Goal: Task Accomplishment & Management: Complete application form

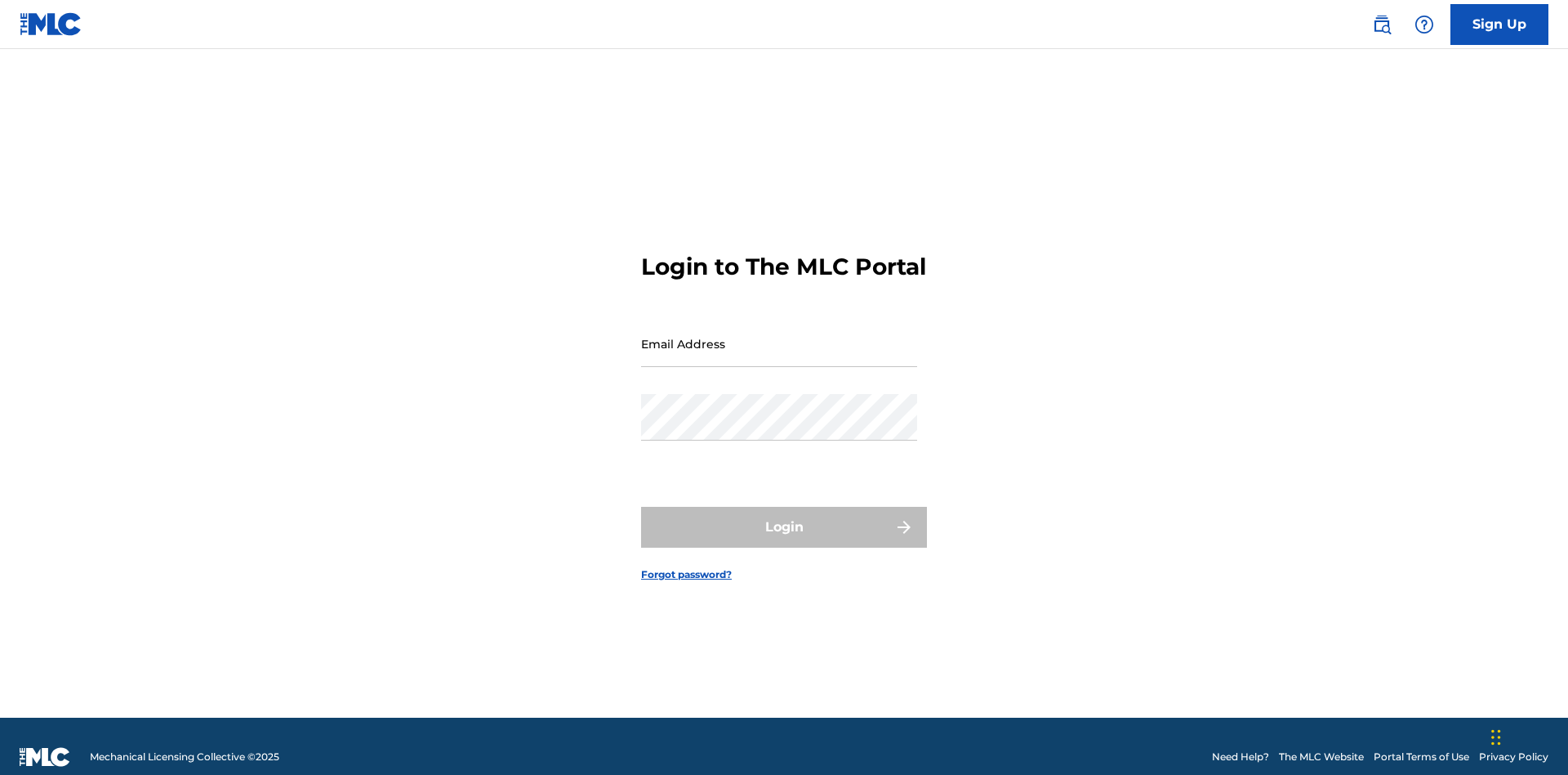
scroll to position [21, 0]
click at [1499, 24] on link "Sign Up" at bounding box center [1499, 25] width 98 height 41
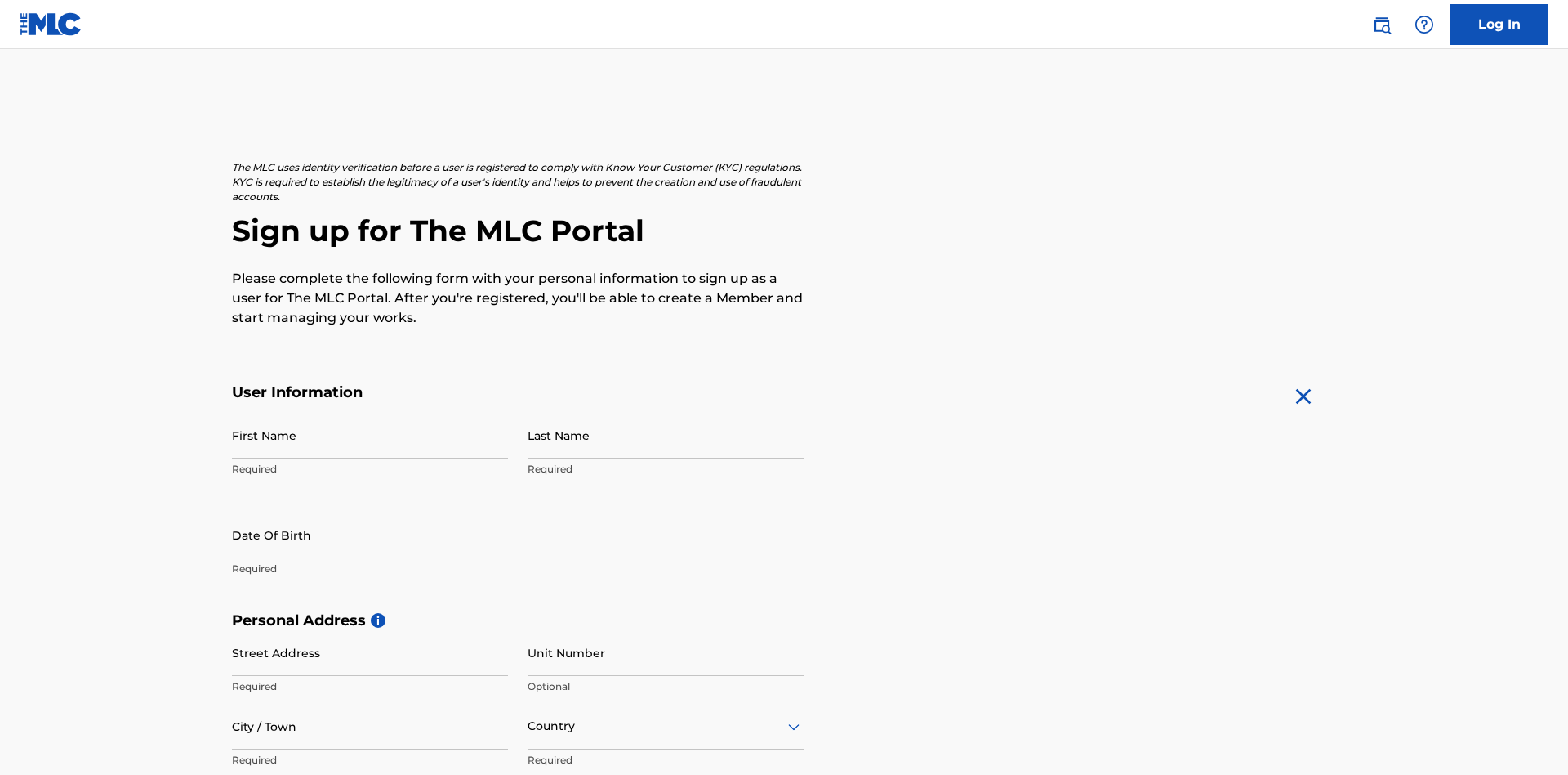
click at [370, 412] on input "First Name" at bounding box center [369, 435] width 276 height 46
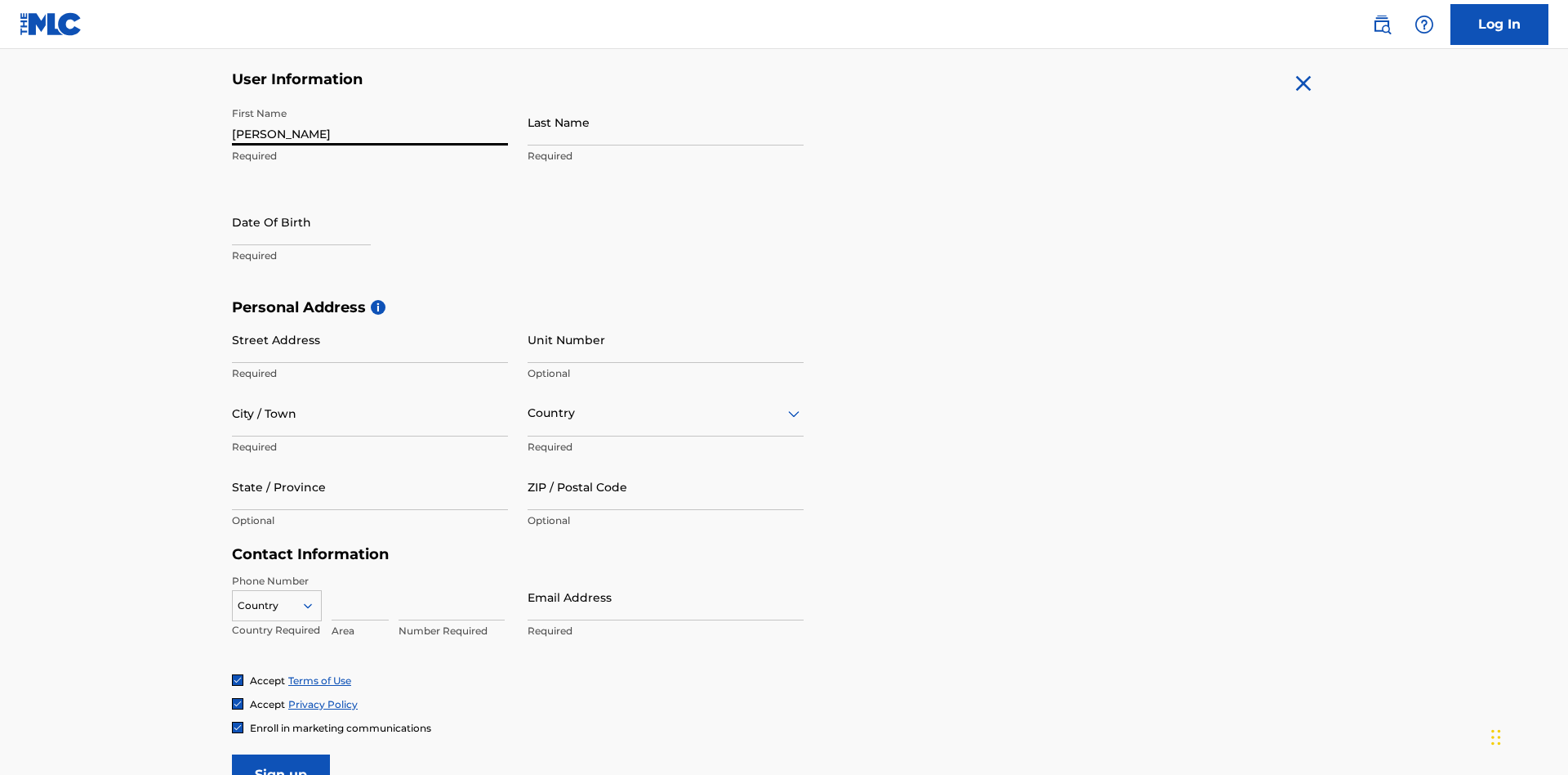
type input "Nicole"
click at [666, 121] on input "Last Name" at bounding box center [665, 122] width 276 height 46
type input "Ribble"
click at [314, 198] on input "text" at bounding box center [302, 221] width 139 height 46
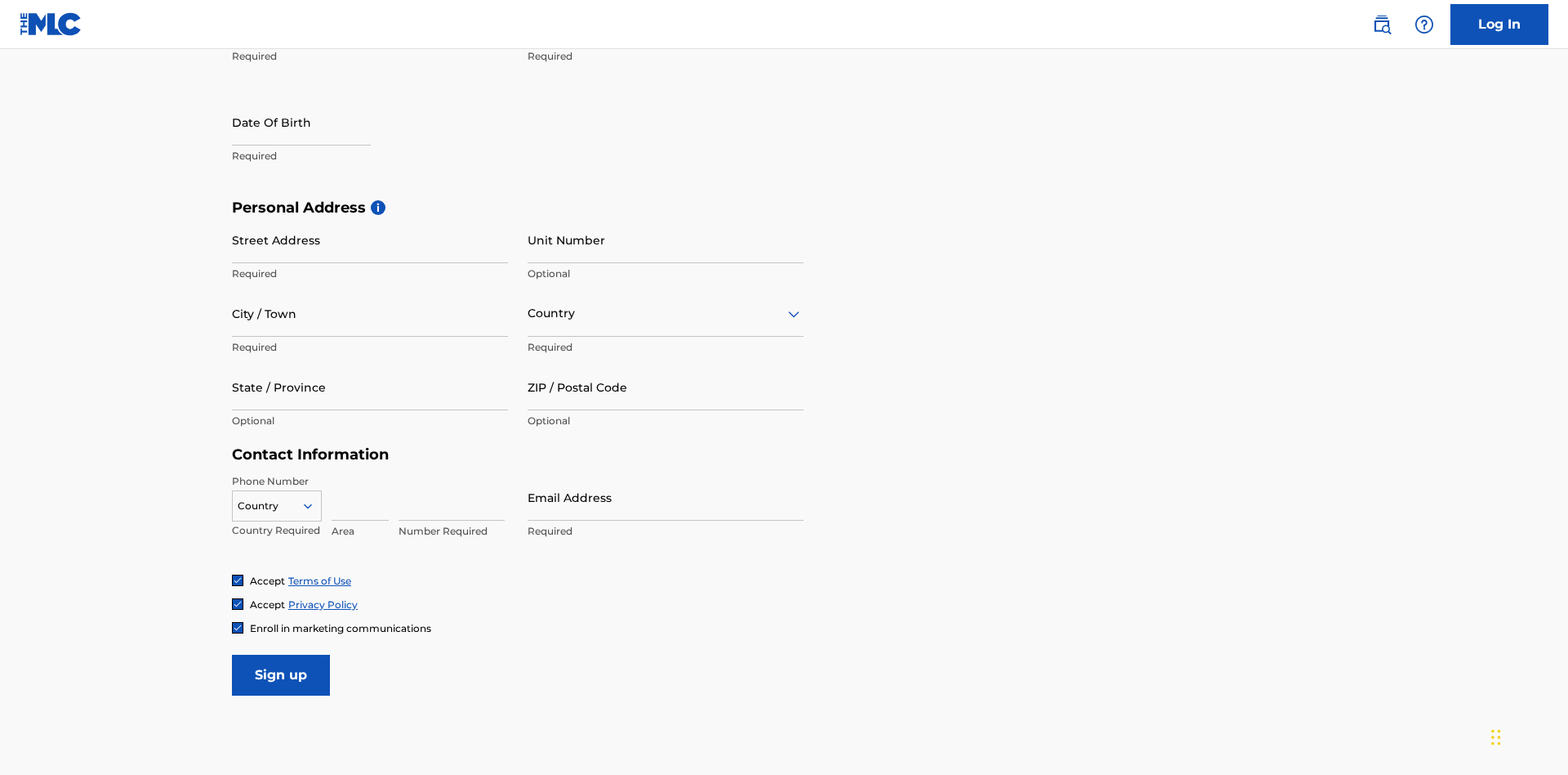
select select "7"
select select "2025"
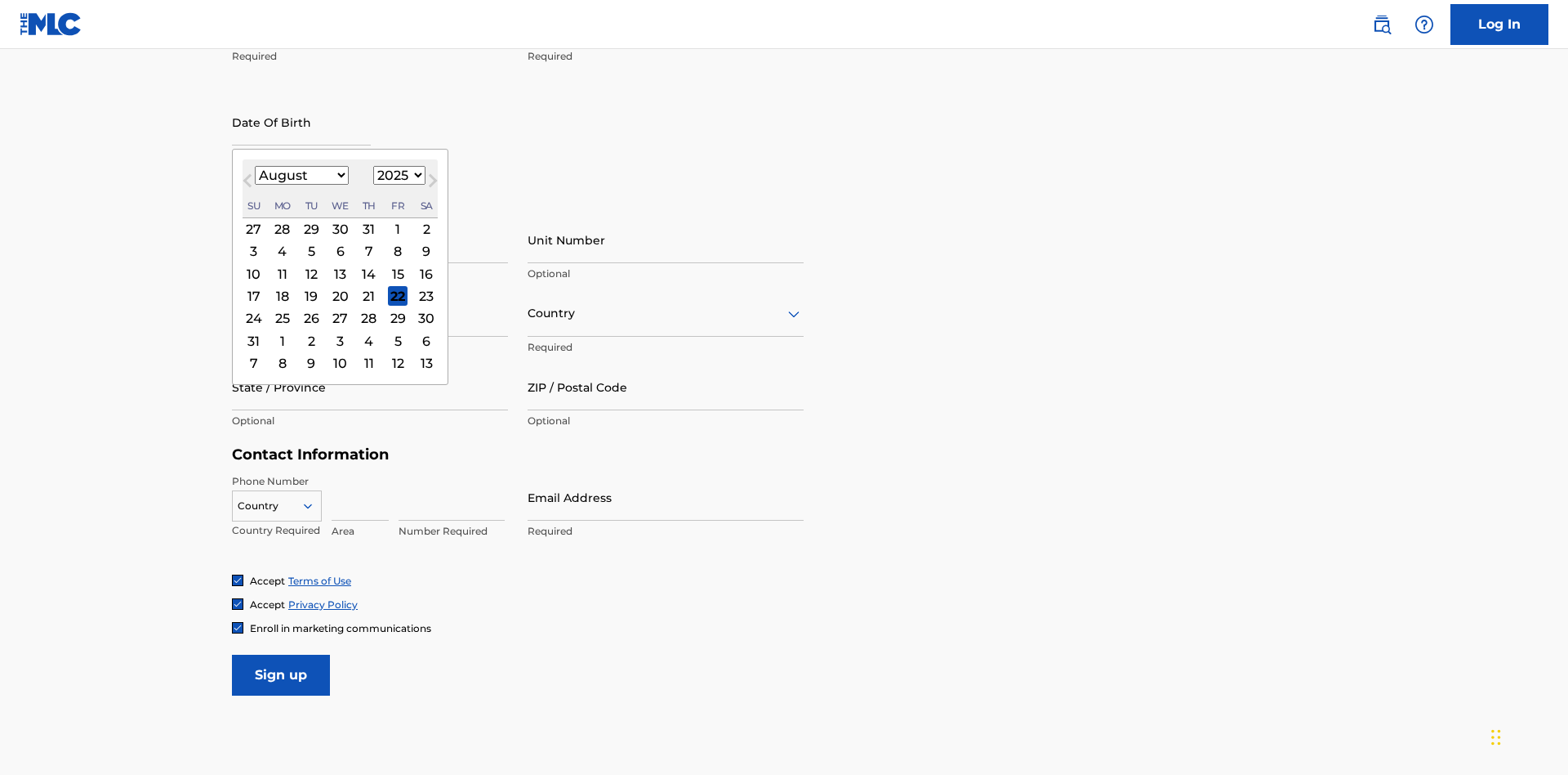
click at [301, 175] on select "January February March April May June July August September October November De…" at bounding box center [302, 175] width 94 height 19
select select "0"
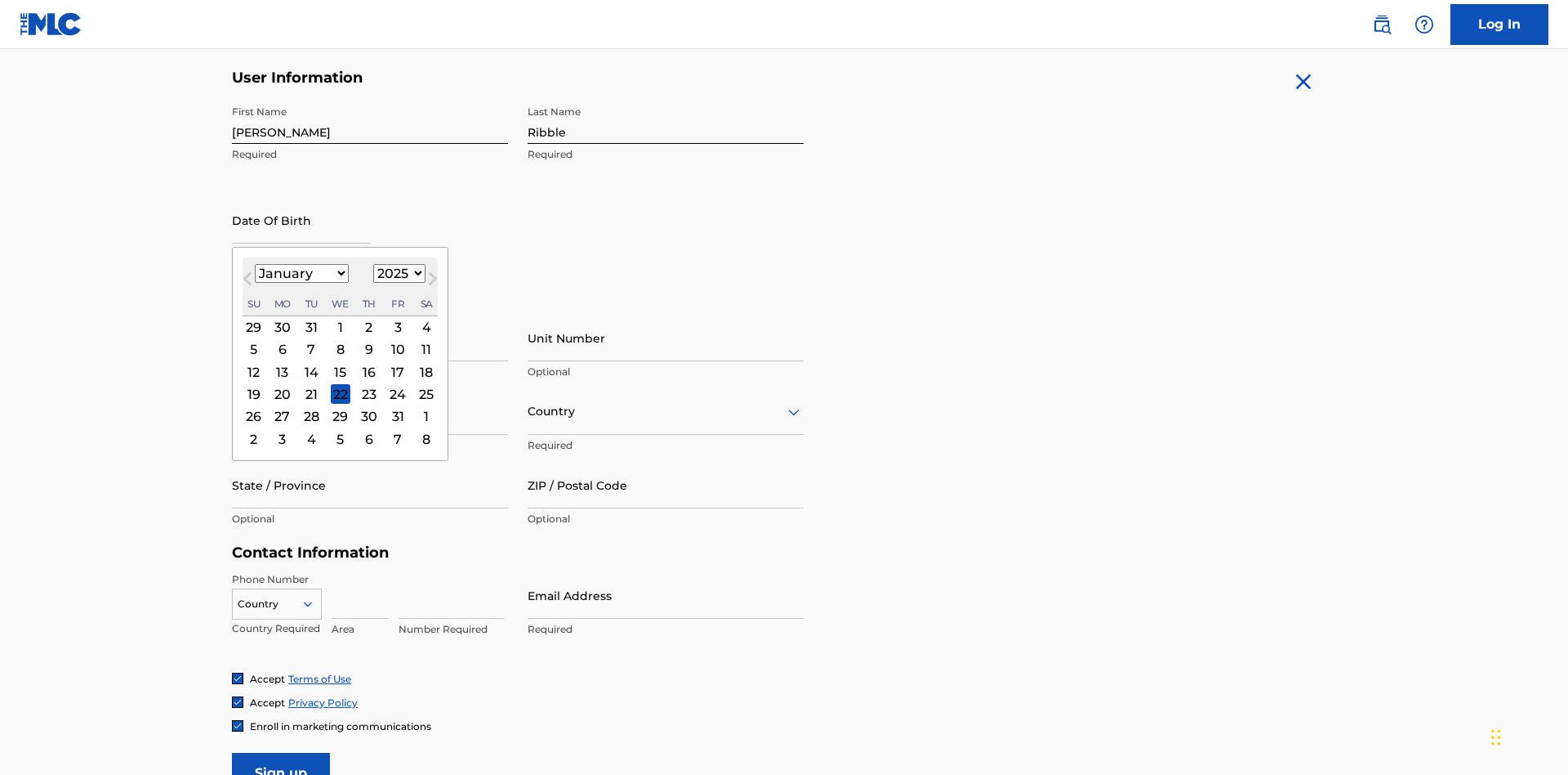
click at [397, 273] on select "1900 1901 1902 1903 1904 1905 1906 1907 1908 1909 1910 1911 1912 1913 1914 1915…" at bounding box center [399, 273] width 53 height 19
select select "1985"
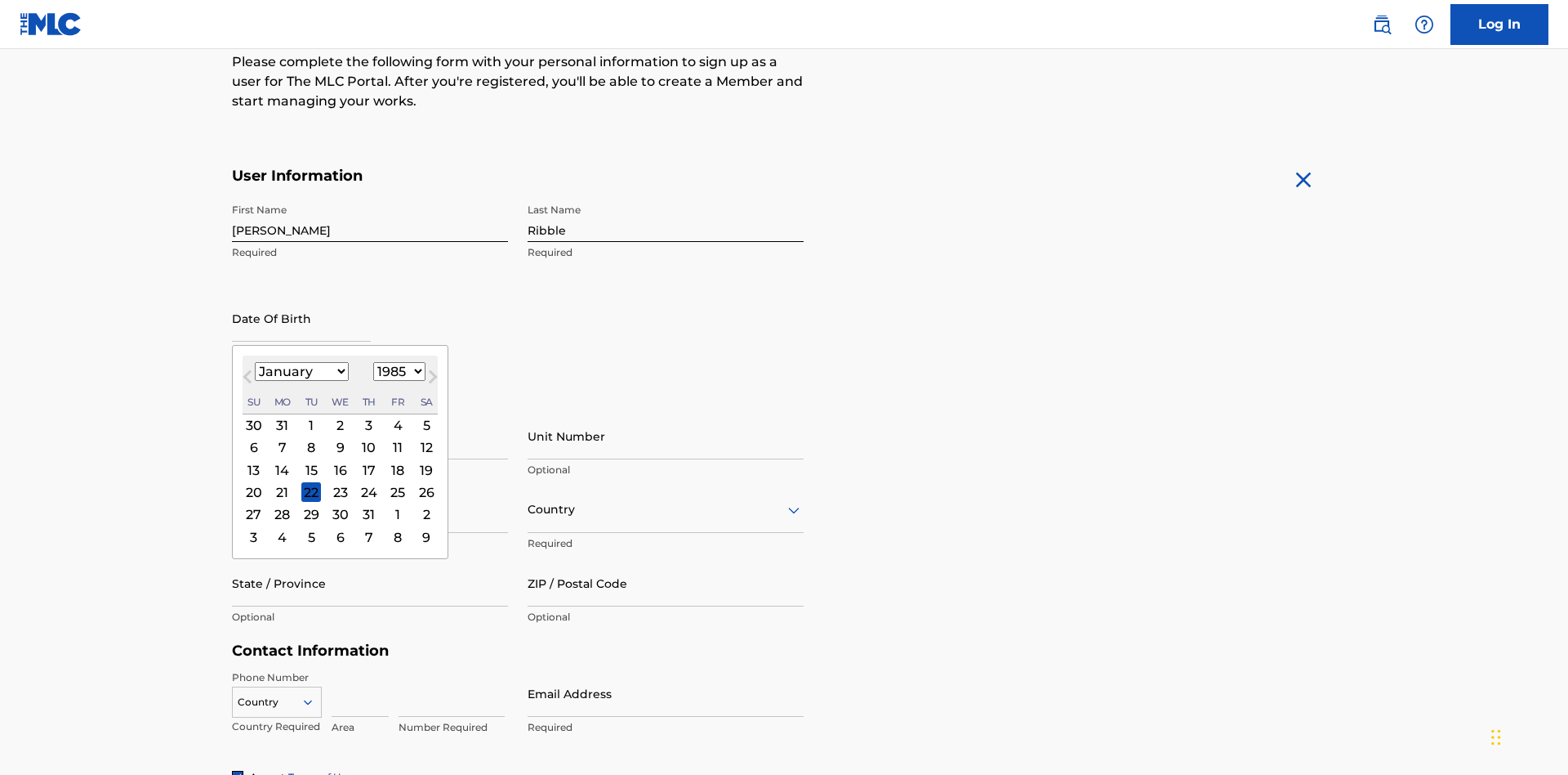
click at [397, 371] on select "1900 1901 1902 1903 1904 1905 1906 1907 1908 1909 1910 1911 1912 1913 1914 1915…" at bounding box center [399, 371] width 53 height 19
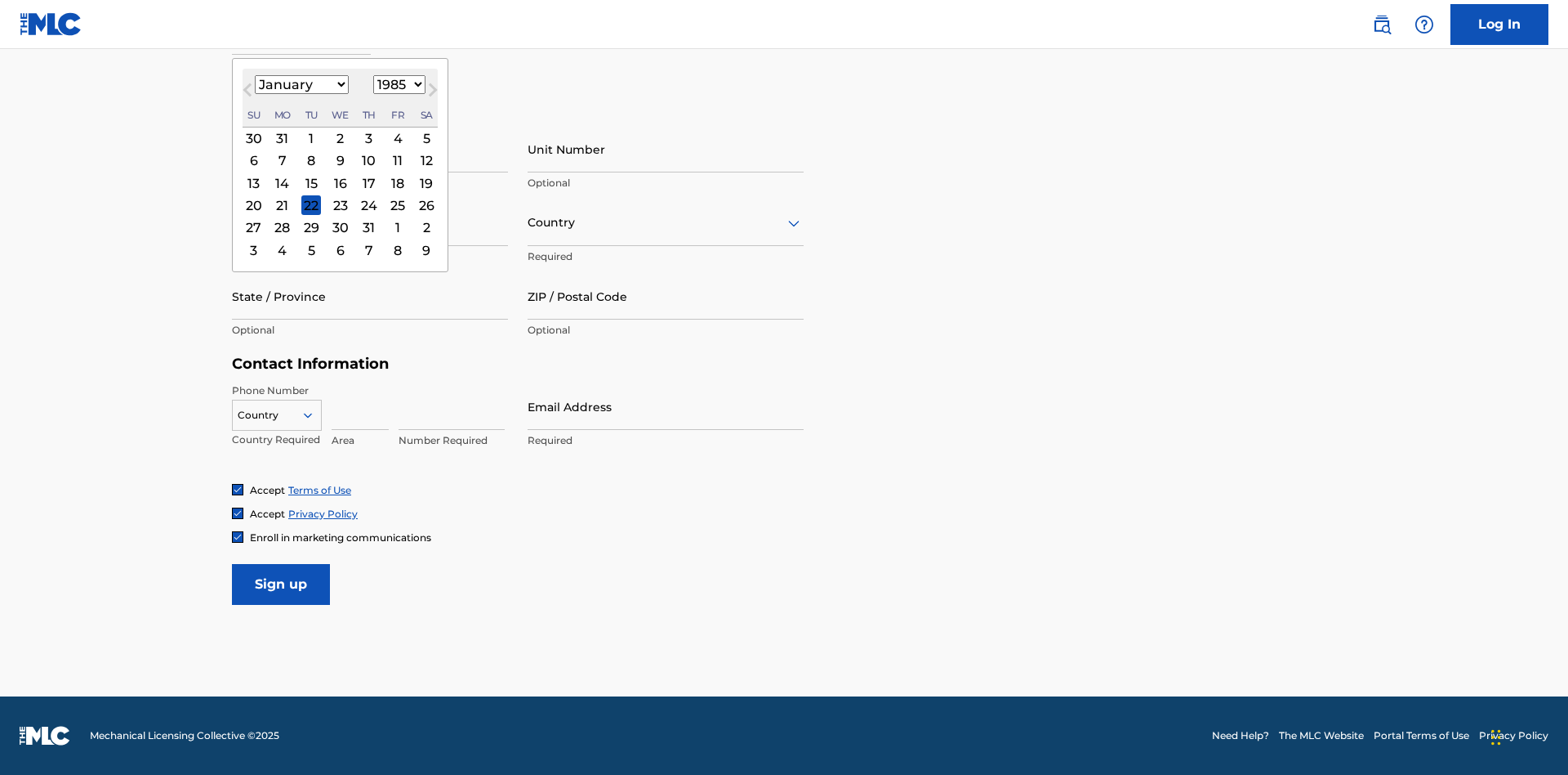
click at [311, 160] on div "8" at bounding box center [311, 161] width 20 height 20
type input "January 8 1985"
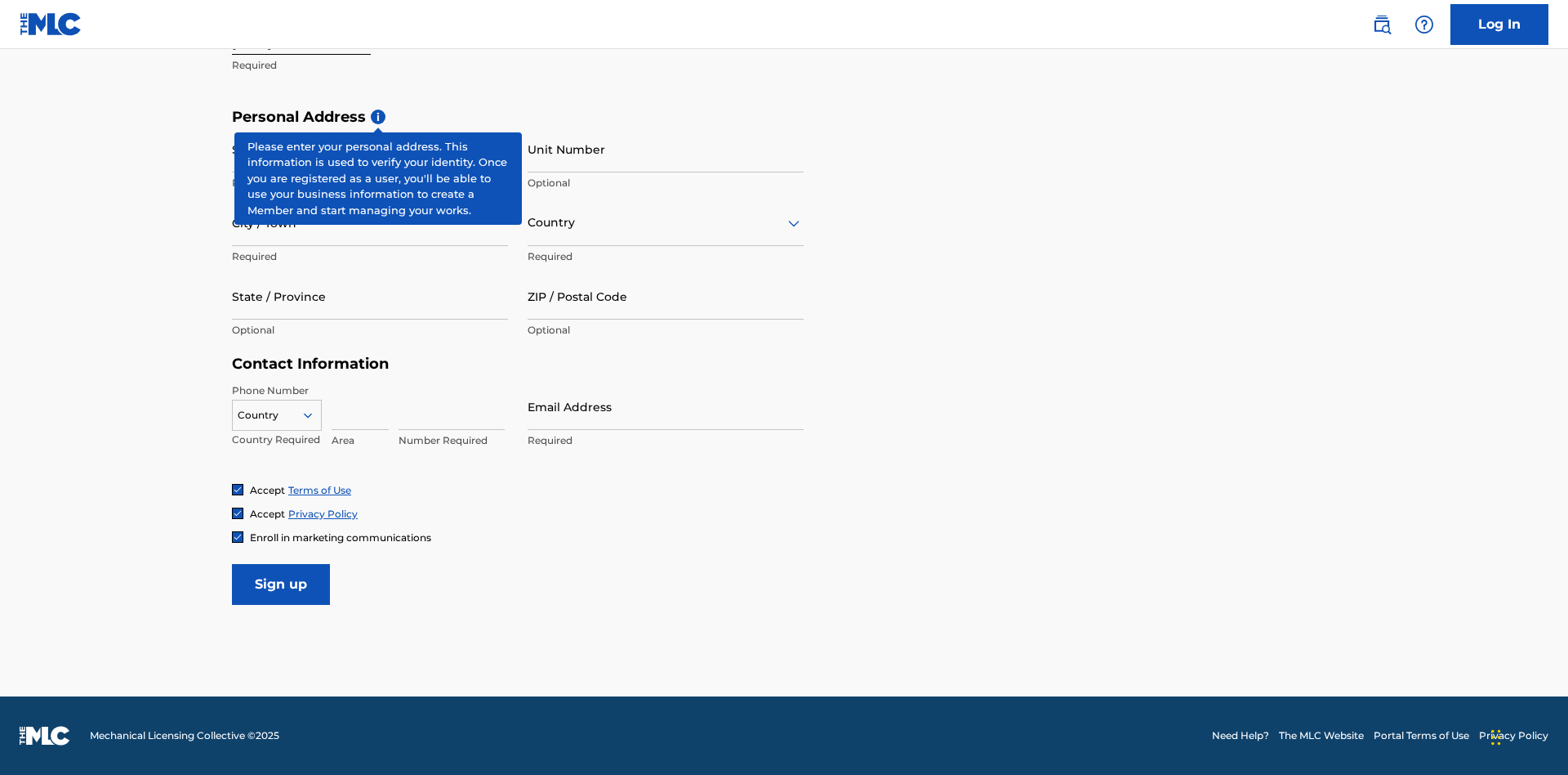
click at [370, 149] on input "Street Address" at bounding box center [369, 149] width 276 height 46
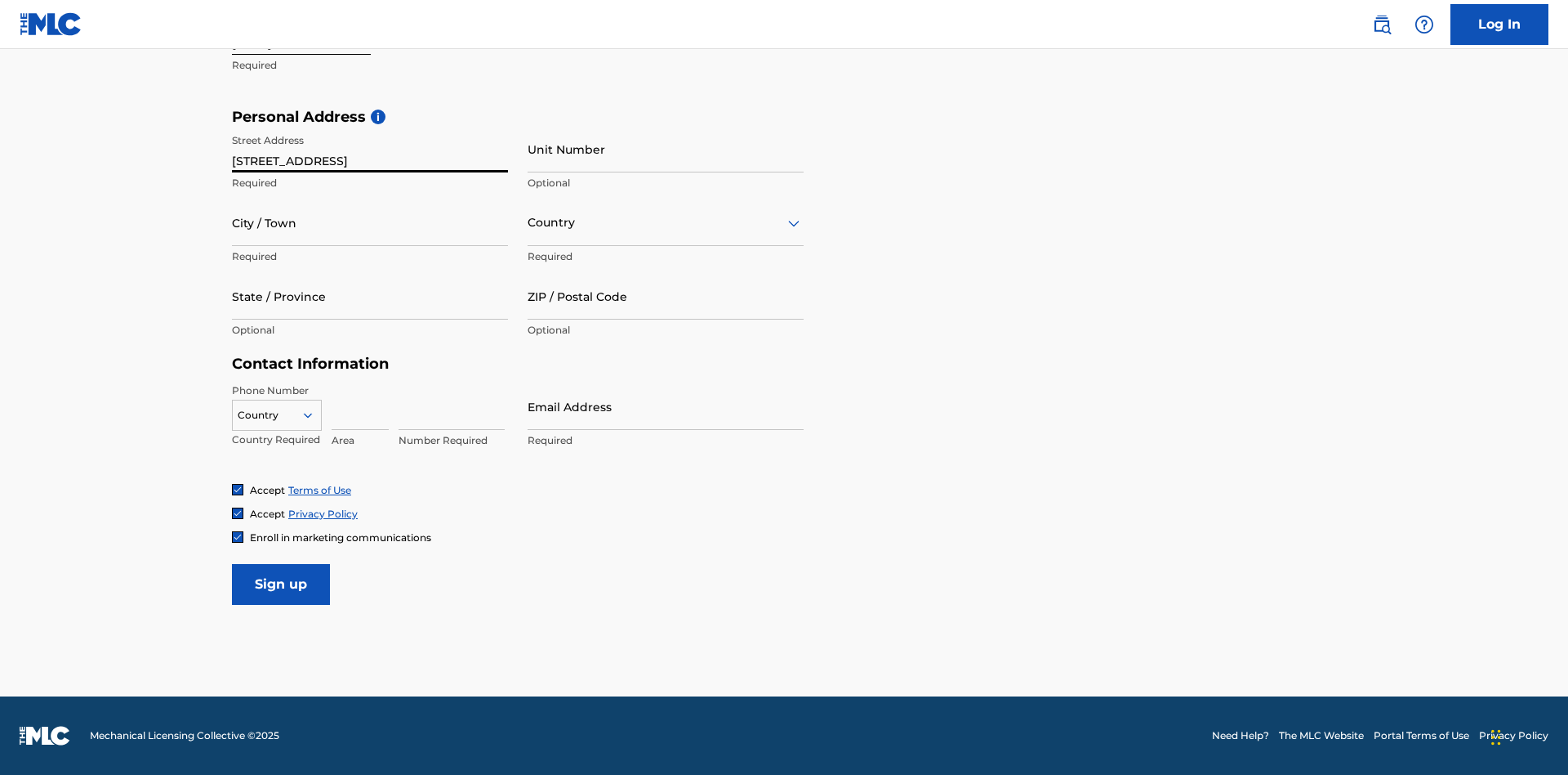
type input "9909 Elks Run Rd"
click at [370, 222] on input "City / Town" at bounding box center [369, 222] width 276 height 46
type input "Roseville"
click at [528, 222] on input "text" at bounding box center [529, 222] width 4 height 17
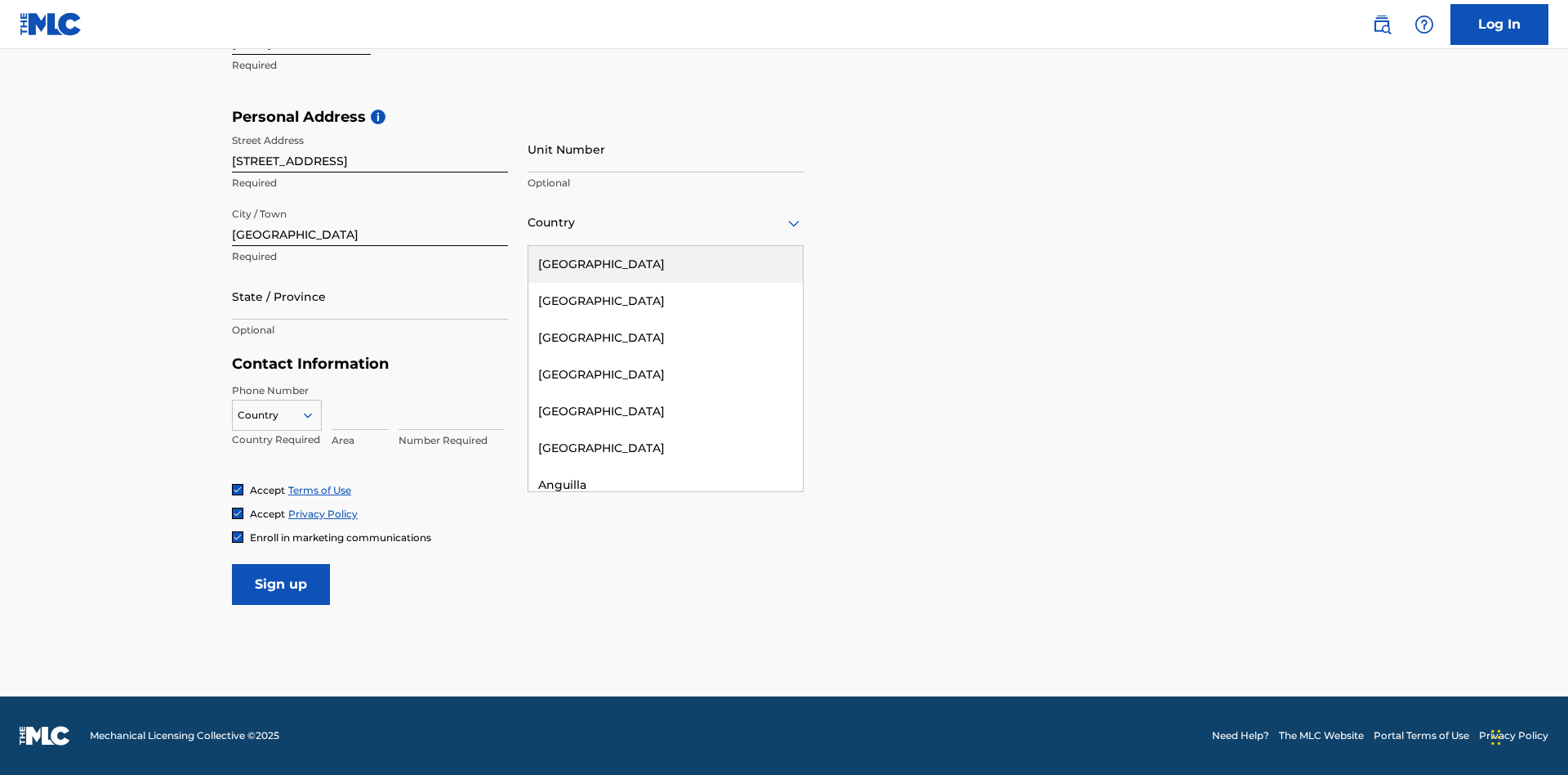
click at [666, 264] on div "United States" at bounding box center [665, 263] width 274 height 37
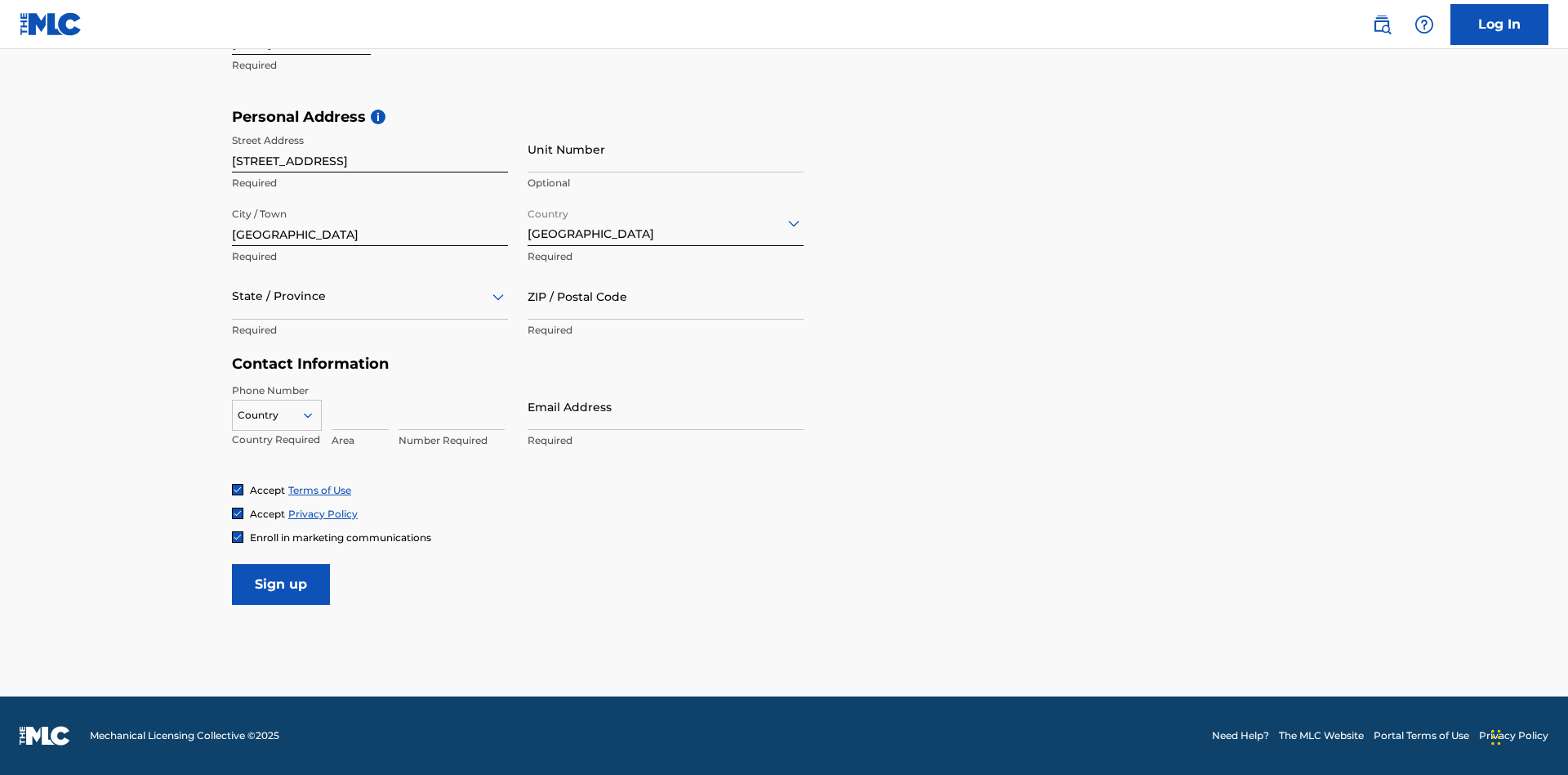
click at [370, 296] on div at bounding box center [369, 296] width 276 height 21
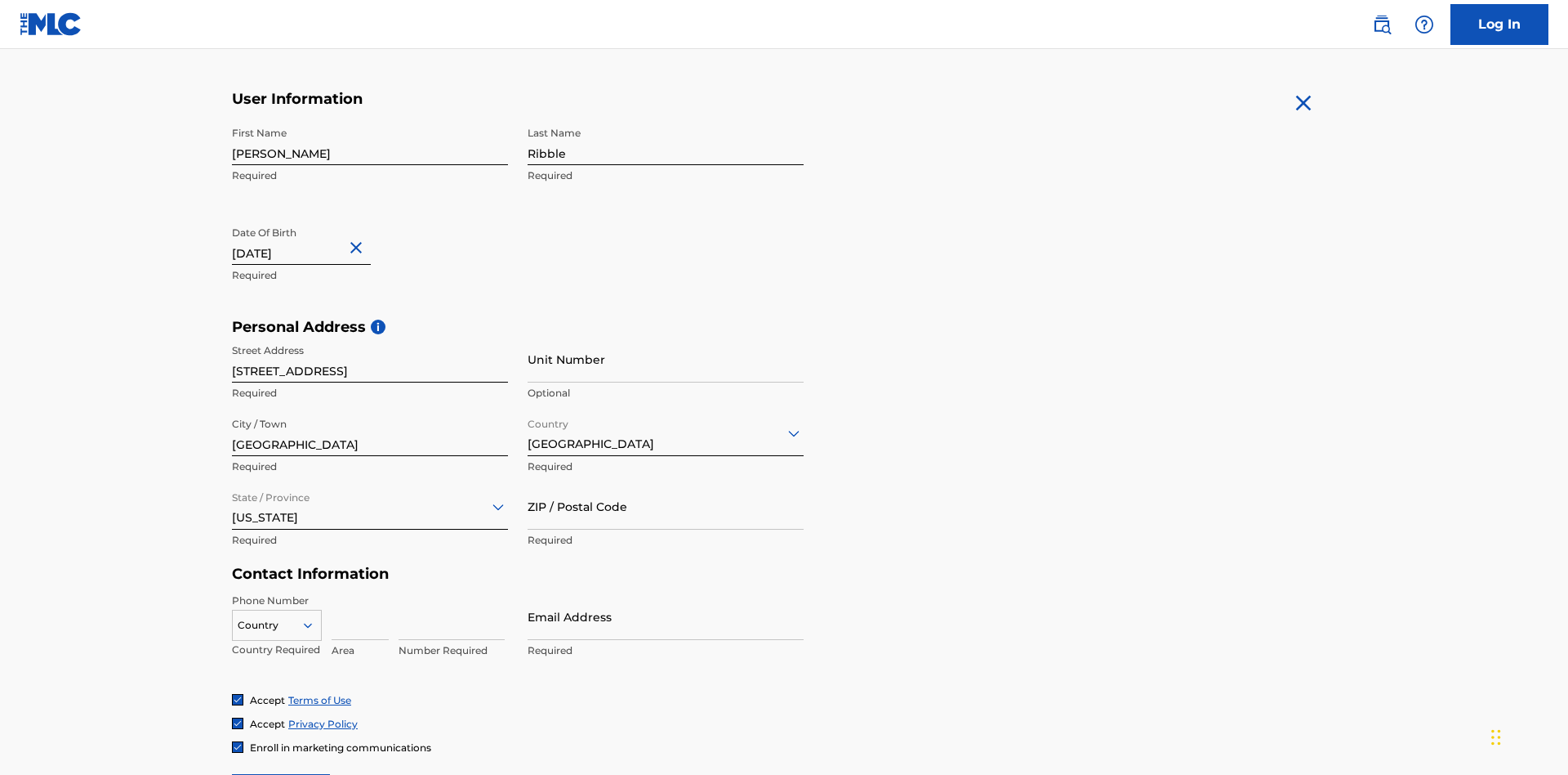
click at [666, 483] on input "ZIP / Postal Code" at bounding box center [665, 506] width 276 height 46
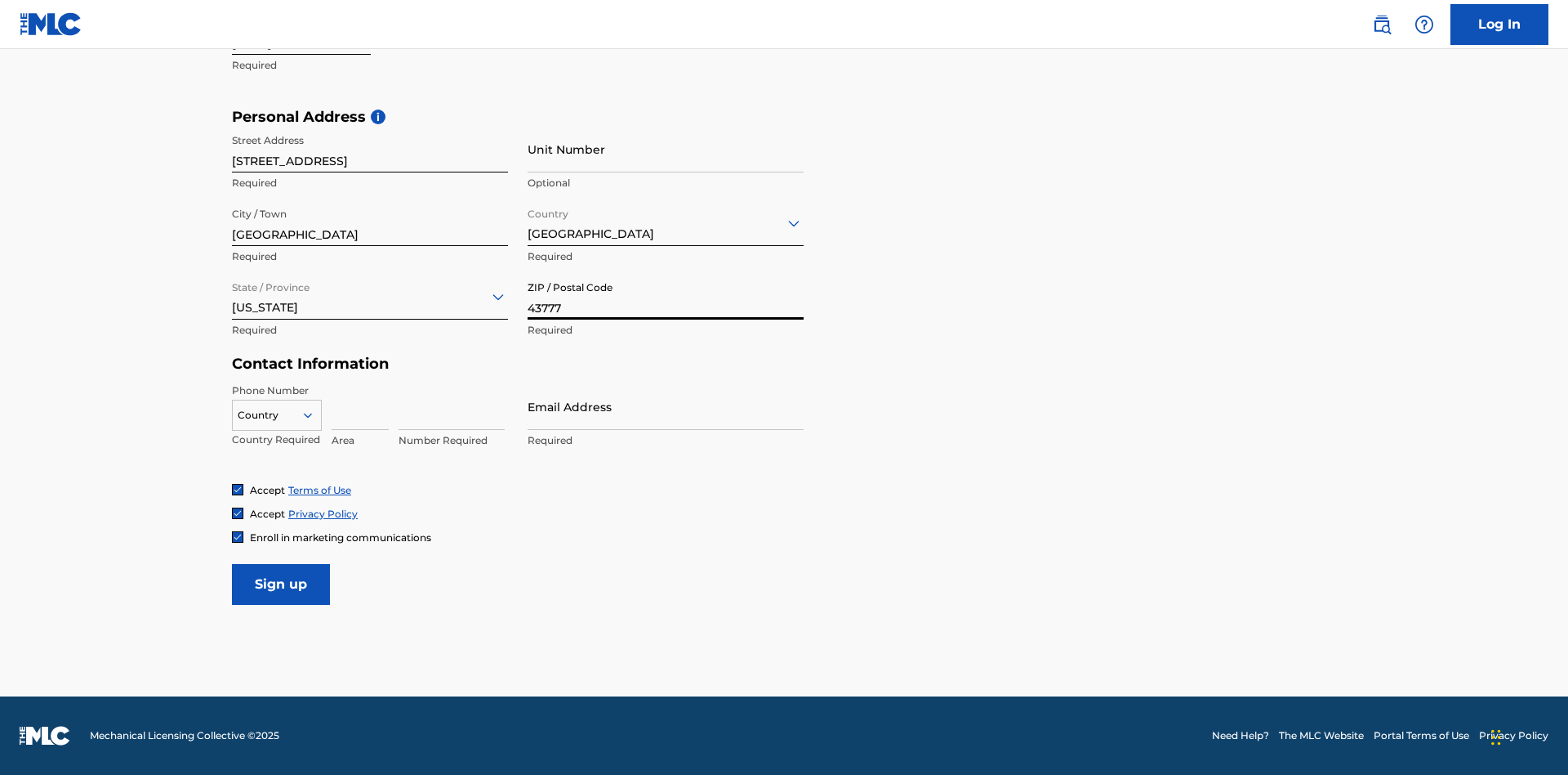
type input "43777"
click at [314, 414] on icon at bounding box center [308, 415] width 14 height 14
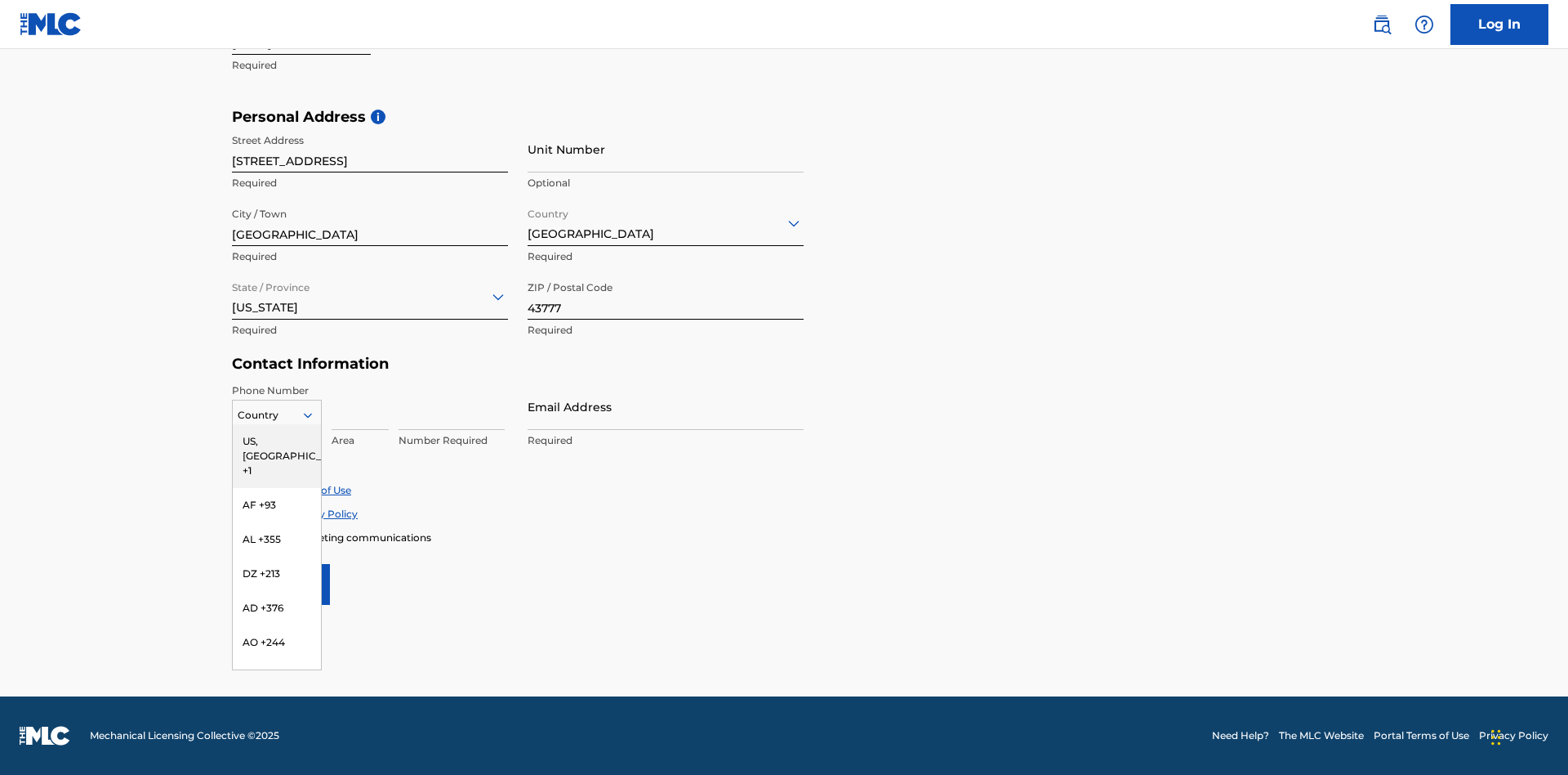
click at [277, 440] on div "US, CA +1" at bounding box center [277, 455] width 88 height 63
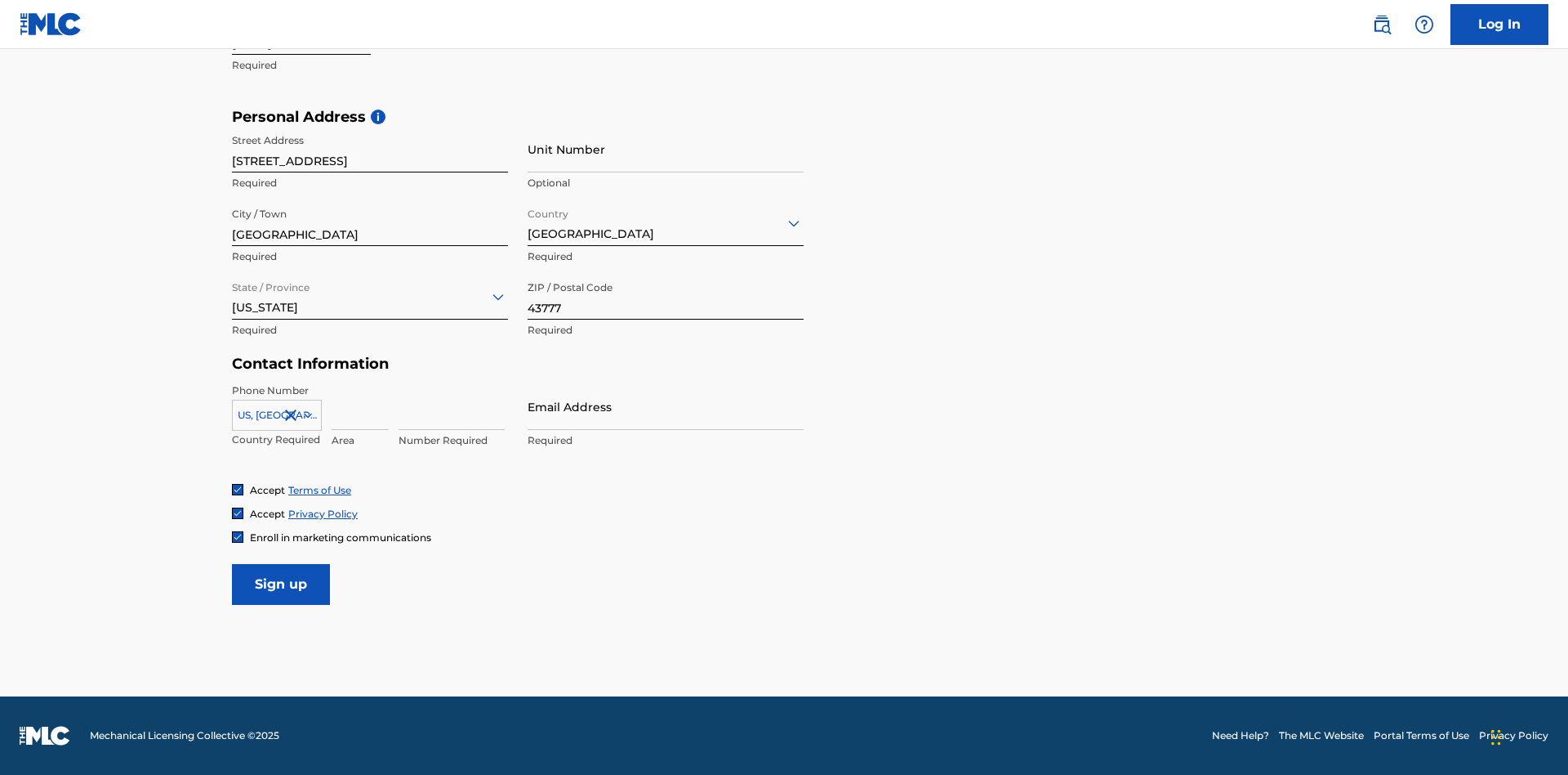
click at [361, 406] on input at bounding box center [361, 406] width 57 height 46
type input "740"
click at [452, 406] on input at bounding box center [452, 406] width 106 height 46
type input "8086351"
click at [666, 406] on input "Email Address" at bounding box center [665, 406] width 276 height 46
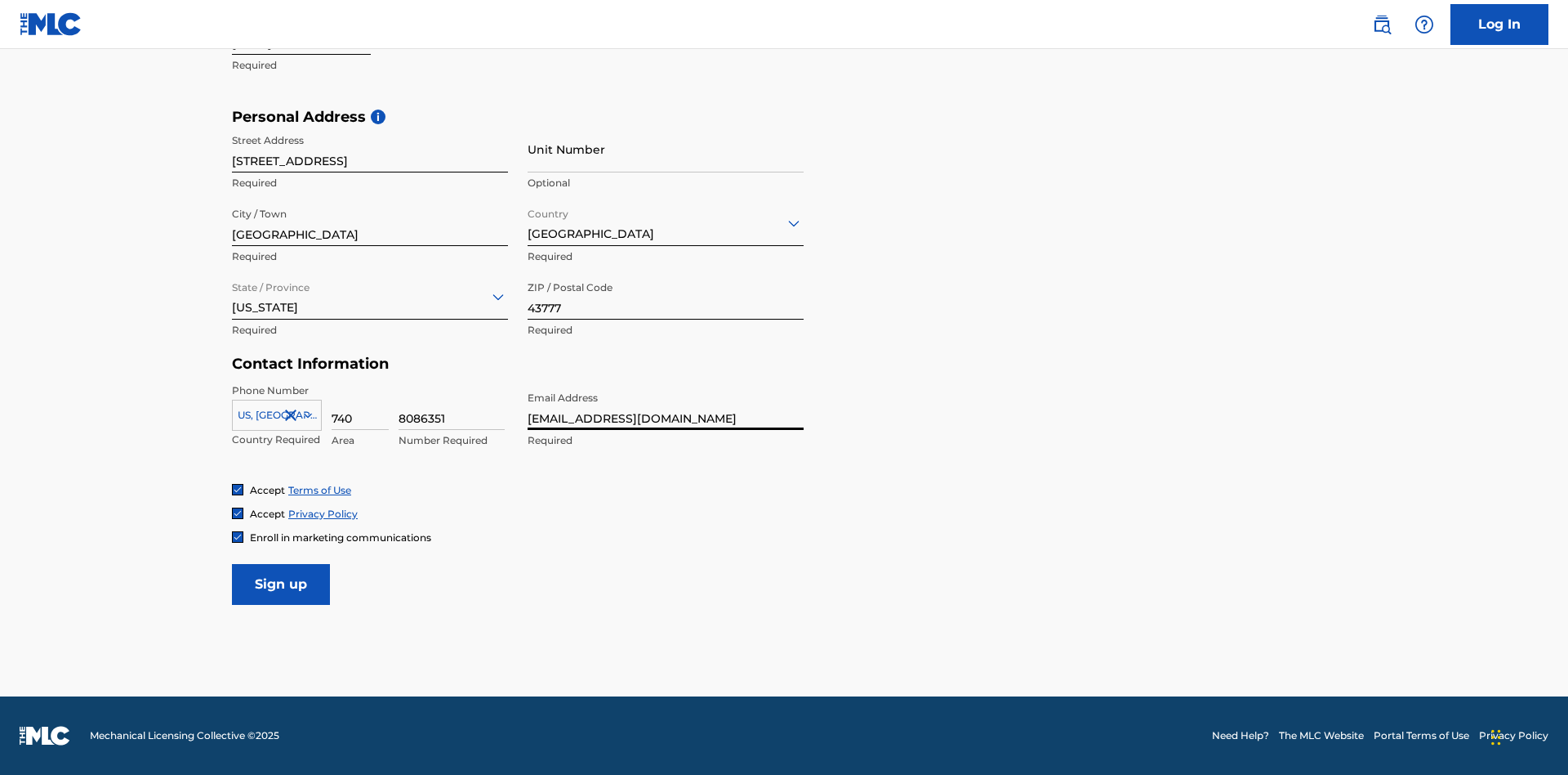
type input "7a5c9dbc-edba-48c7-a489-e14e7ebd67ae@mailslurp.biz"
click at [281, 583] on input "Sign up" at bounding box center [281, 584] width 98 height 41
